Goal: Task Accomplishment & Management: Manage account settings

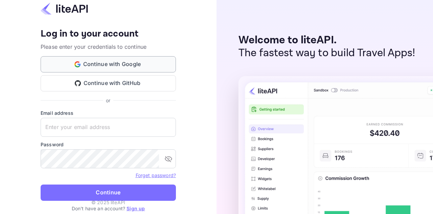
click at [112, 67] on button "Continue with Google" at bounding box center [108, 64] width 135 height 16
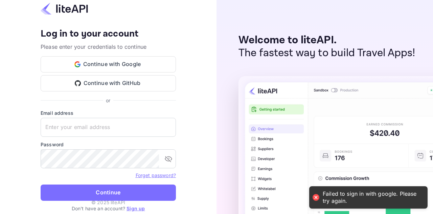
click at [112, 46] on p "Please enter your credentials to continue" at bounding box center [108, 47] width 135 height 8
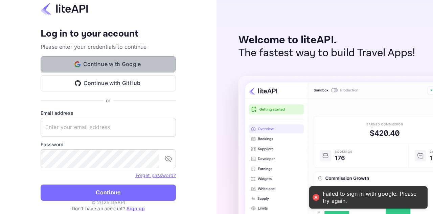
click at [109, 66] on button "Continue with Google" at bounding box center [108, 64] width 135 height 16
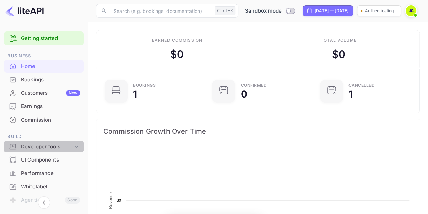
click at [77, 148] on icon at bounding box center [76, 146] width 7 height 7
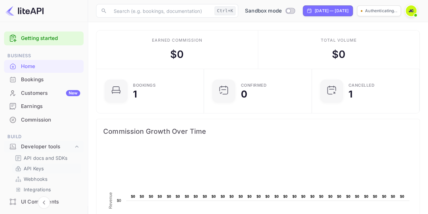
click at [40, 165] on p "API Keys" at bounding box center [34, 168] width 20 height 7
click at [39, 169] on p "API Keys" at bounding box center [34, 168] width 20 height 7
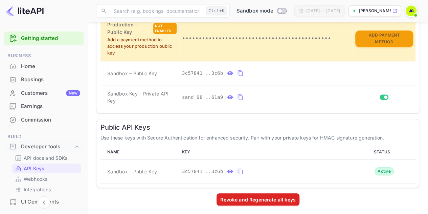
scroll to position [206, 0]
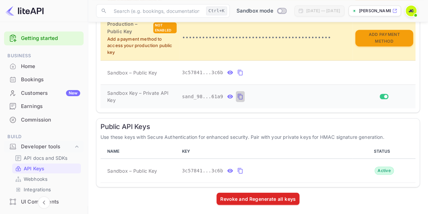
click at [238, 94] on icon "private api keys table" at bounding box center [240, 96] width 6 height 8
